Goal: Information Seeking & Learning: Find specific fact

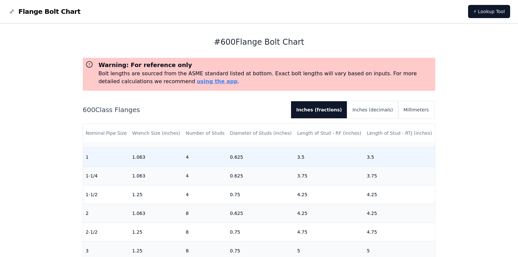
scroll to position [33, 0]
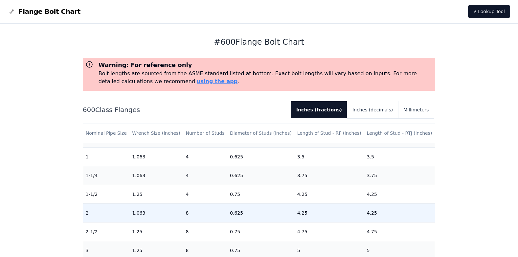
click at [96, 213] on td "2" at bounding box center [106, 212] width 47 height 19
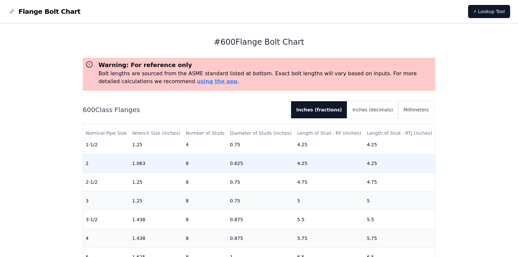
scroll to position [99, 0]
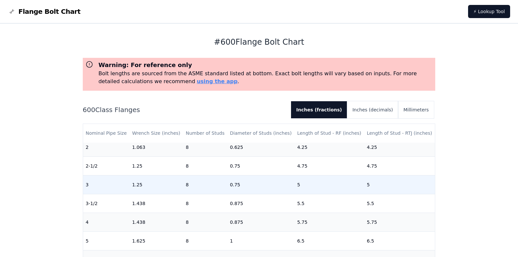
click at [102, 186] on td "3" at bounding box center [106, 184] width 47 height 19
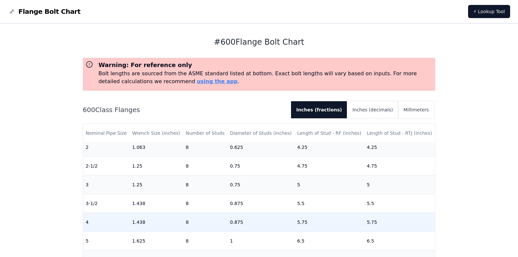
click at [100, 221] on td "4" at bounding box center [106, 222] width 47 height 19
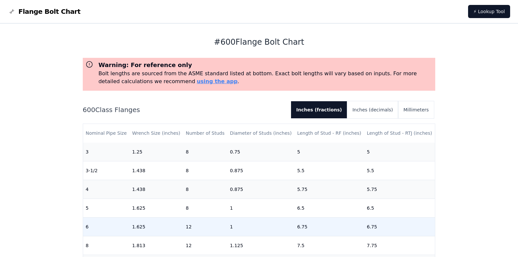
click at [101, 225] on td "6" at bounding box center [106, 226] width 47 height 19
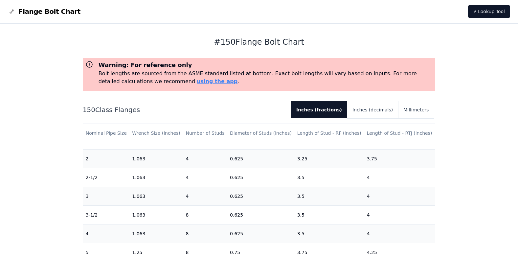
scroll to position [99, 0]
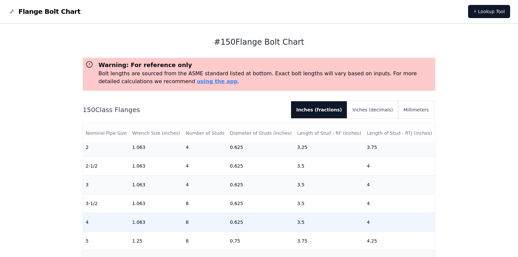
click at [98, 221] on td "4" at bounding box center [106, 222] width 47 height 19
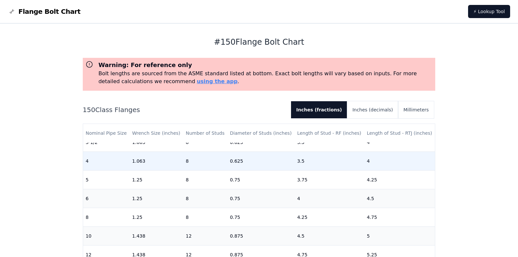
scroll to position [164, 0]
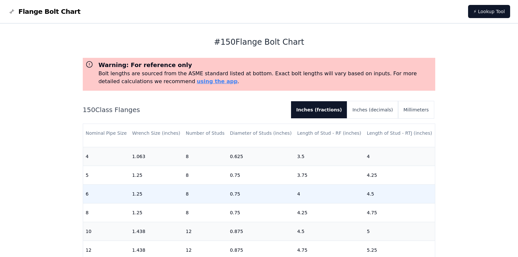
click at [94, 195] on td "6" at bounding box center [106, 193] width 47 height 19
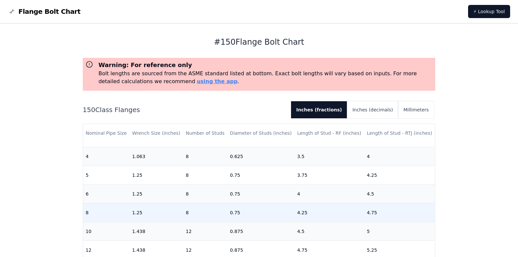
click at [97, 212] on td "8" at bounding box center [106, 212] width 47 height 19
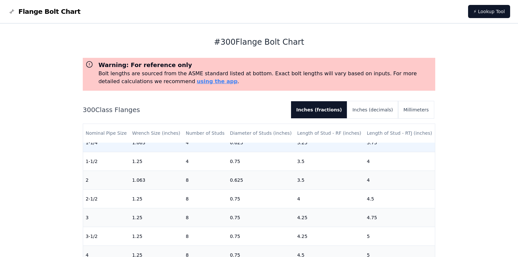
scroll to position [99, 0]
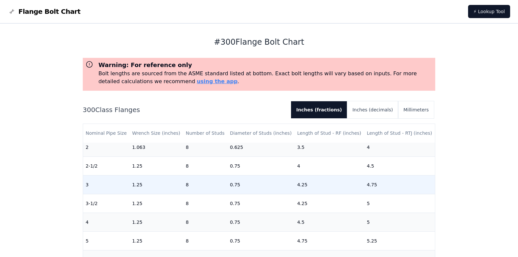
click at [93, 185] on td "3" at bounding box center [106, 184] width 47 height 19
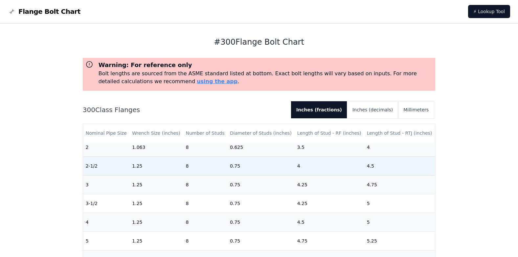
click at [94, 165] on td "2-1/2" at bounding box center [106, 165] width 47 height 19
